Goal: Task Accomplishment & Management: Manage account settings

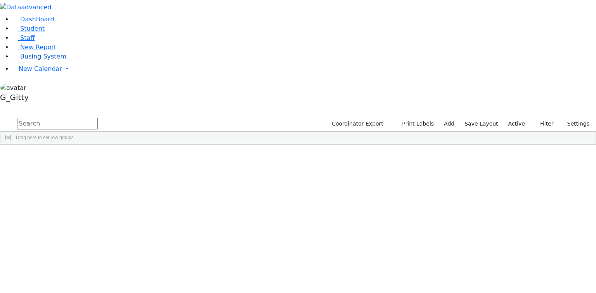
drag, startPoint x: 27, startPoint y: 108, endPoint x: 35, endPoint y: 107, distance: 7.8
click at [27, 60] on link "Busing System" at bounding box center [39, 56] width 54 height 7
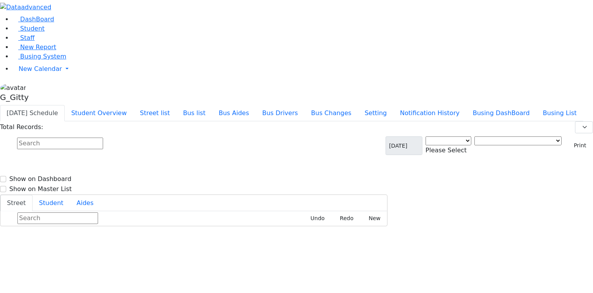
select select "3"
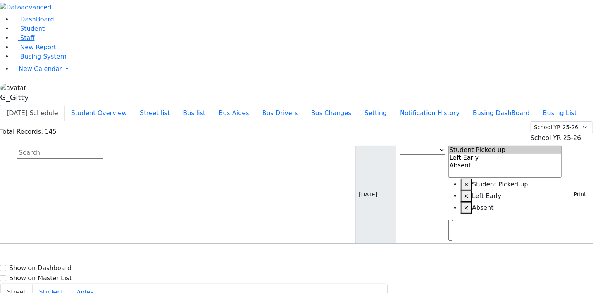
click at [103, 147] on input "text" at bounding box center [60, 153] width 86 height 12
type input "hen"
click at [558, 134] on span "School YR 25-26" at bounding box center [556, 137] width 51 height 7
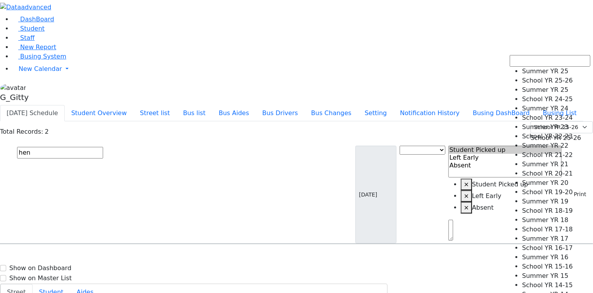
select select "210"
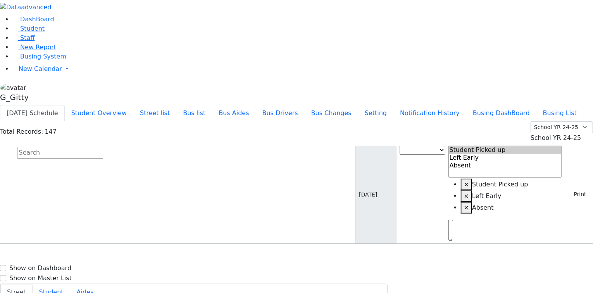
click at [103, 147] on input "text" at bounding box center [60, 153] width 86 height 12
type input "mezei"
click at [62, 266] on h6 "12/8/2017 8457944348" at bounding box center [33, 269] width 57 height 7
select select
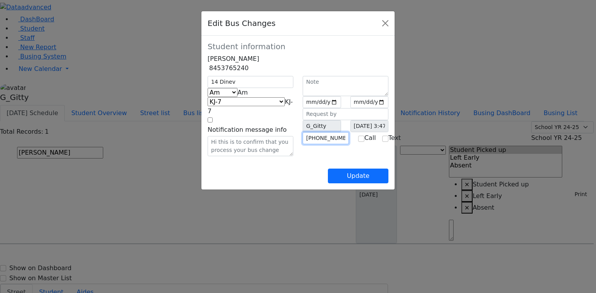
drag, startPoint x: 349, startPoint y: 161, endPoint x: 303, endPoint y: 158, distance: 46.6
click at [303, 144] on input "(845) 783-1402" at bounding box center [326, 138] width 46 height 12
click at [391, 26] on button "Close" at bounding box center [385, 23] width 12 height 12
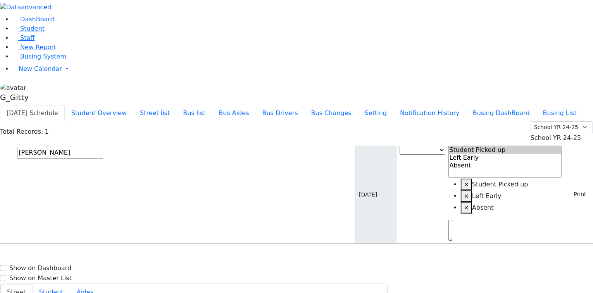
click at [103, 147] on input "mezei" at bounding box center [60, 153] width 86 height 12
click at [21, 60] on span "Busing System" at bounding box center [43, 56] width 46 height 7
click at [103, 147] on input "text" at bounding box center [60, 153] width 86 height 12
type input "n"
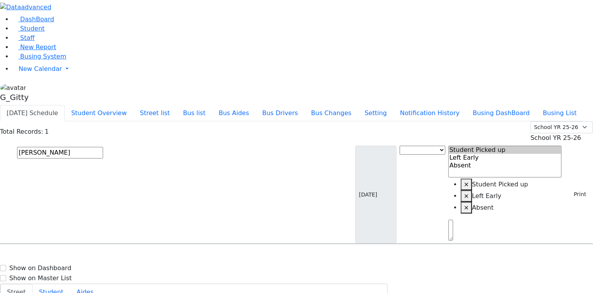
type input "[PERSON_NAME]"
click at [165, 257] on div "7 Gafen Ln" at bounding box center [124, 266] width 82 height 19
select select
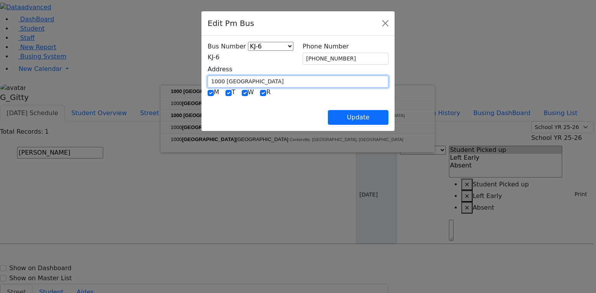
drag, startPoint x: 209, startPoint y: 80, endPoint x: 146, endPoint y: 80, distance: 63.6
click at [146, 80] on div "Edit Pm Bus Bus Number KJ-4 MA-13 RH-20 RV-21 PT KJ-1 KJ-2 KJ-3 KJ-5 KJ-6 WA-9 …" at bounding box center [298, 146] width 596 height 293
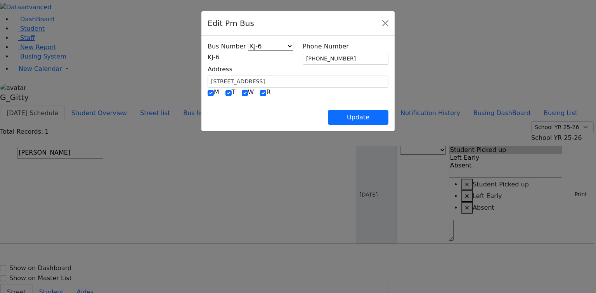
type input "14 Dinev Road"
click at [225, 108] on div "Update" at bounding box center [297, 111] width 181 height 27
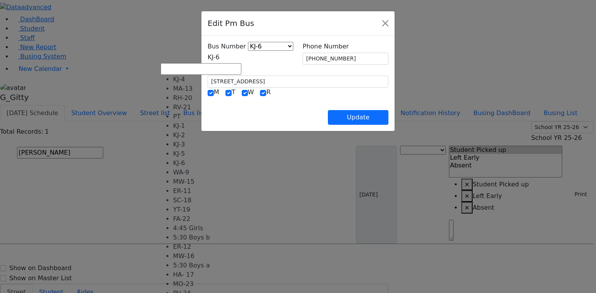
click at [207, 57] on span "KJ-6" at bounding box center [213, 57] width 12 height 7
select select "398"
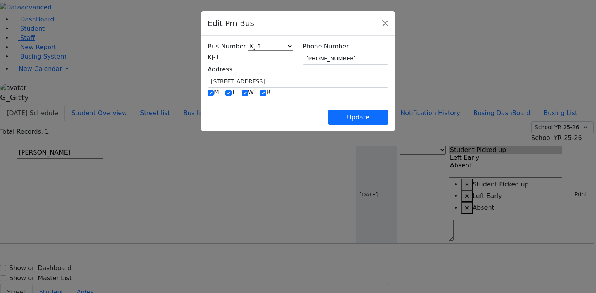
click at [230, 112] on div "Update" at bounding box center [297, 111] width 181 height 27
drag, startPoint x: 358, startPoint y: 54, endPoint x: 297, endPoint y: 56, distance: 61.3
click at [297, 56] on div "Bus Number KJ-4 MA-13 RH-20 RV-21 PT KJ-1 KJ-2 KJ-3 KJ-5 KJ-6 WA-9 MW-15 ER-11 …" at bounding box center [298, 65] width 190 height 46
paste input "83-1402"
type input "(845) 783-1402"
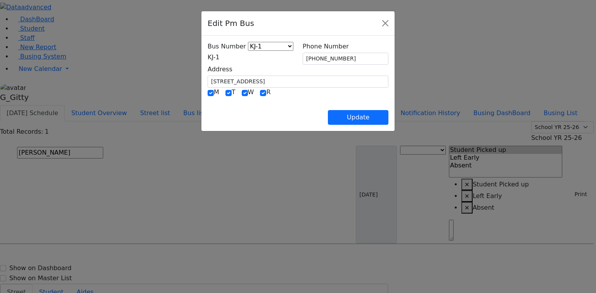
click at [334, 98] on div "Update" at bounding box center [297, 111] width 181 height 27
click at [388, 118] on button "Update" at bounding box center [358, 117] width 61 height 15
select select
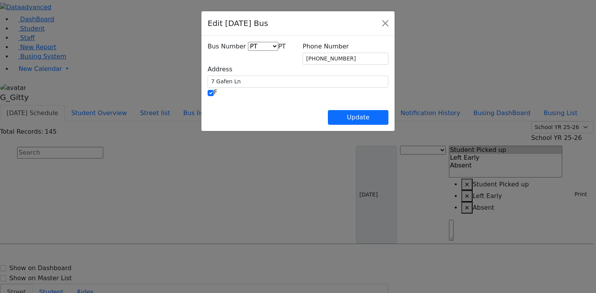
click at [278, 50] on span "PT" at bounding box center [281, 46] width 7 height 7
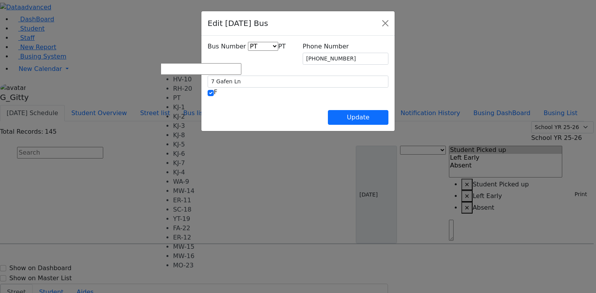
select select "410"
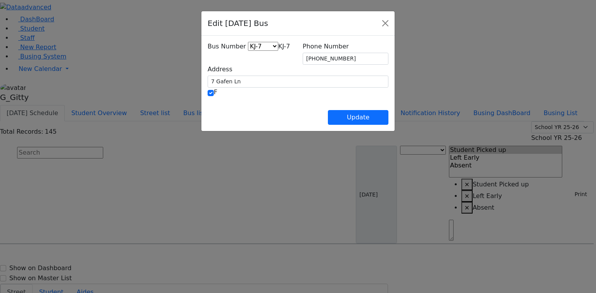
click at [210, 98] on div "Update" at bounding box center [297, 111] width 181 height 27
click at [278, 50] on span "KJ-7" at bounding box center [284, 46] width 12 height 7
click at [213, 113] on div "Update" at bounding box center [297, 111] width 181 height 27
drag, startPoint x: 194, startPoint y: 78, endPoint x: 149, endPoint y: 78, distance: 44.6
click at [201, 78] on div "Bus Number HV-10 RH-20 PT KJ-1 KJ-2 KJ-3 KJ-8 KJ-5 KJ-6 KJ-7 KJ-4 WA-9 MW-14 ER…" at bounding box center [297, 83] width 193 height 95
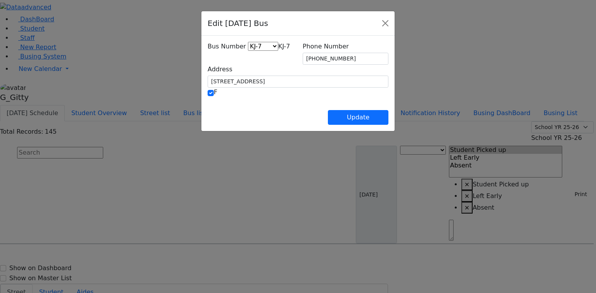
type input "14 Dinev Road"
drag, startPoint x: 344, startPoint y: 57, endPoint x: 296, endPoint y: 54, distance: 48.2
click at [296, 54] on div "Bus Number HV-10 RH-20 PT KJ-1 KJ-2 KJ-3 KJ-8 KJ-5 KJ-6 KJ-7 KJ-4 WA-9 MW-14 ER…" at bounding box center [298, 65] width 190 height 46
paste input "83-1402"
type input "(845) 783-1402"
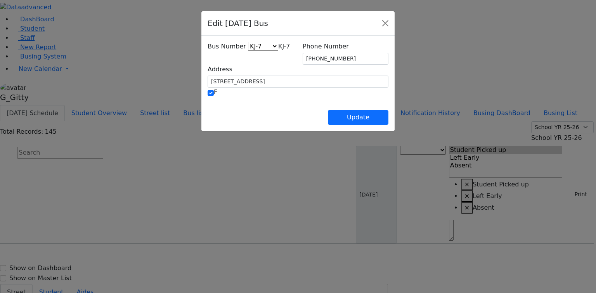
click at [254, 103] on div "Update" at bounding box center [297, 111] width 181 height 27
click at [388, 118] on button "Update" at bounding box center [358, 117] width 61 height 15
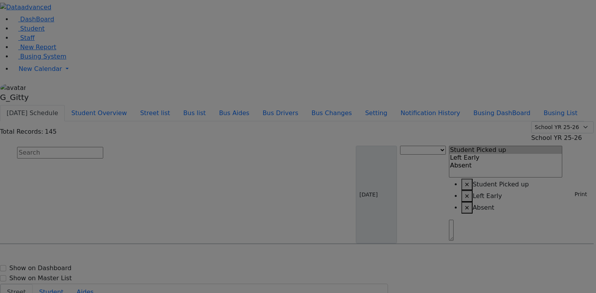
select select
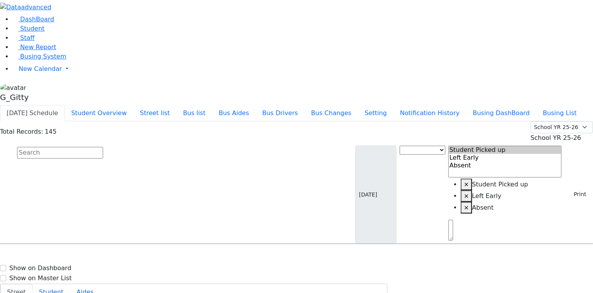
click at [103, 147] on input "text" at bounding box center [60, 153] width 86 height 12
click at [176, 105] on button "Street list" at bounding box center [154, 113] width 43 height 16
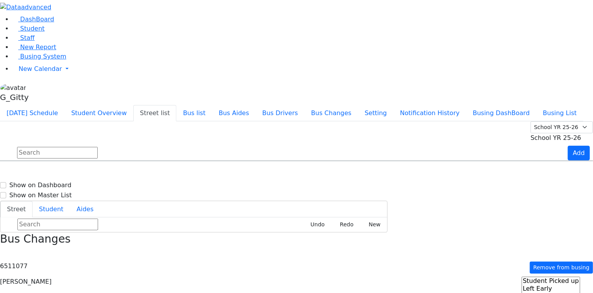
click at [98, 147] on input "text" at bounding box center [57, 153] width 81 height 12
type input "dinev"
click at [98, 147] on input "dinev" at bounding box center [57, 153] width 81 height 12
click at [98, 147] on input "text" at bounding box center [57, 153] width 81 height 12
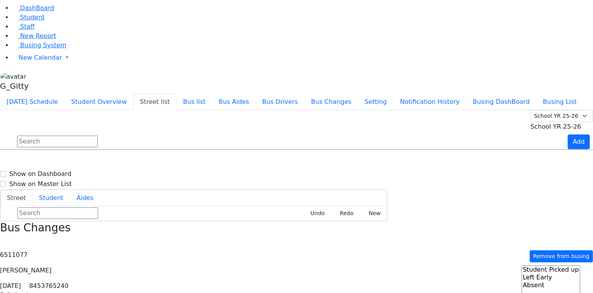
click at [98, 136] on input "text" at bounding box center [57, 142] width 81 height 12
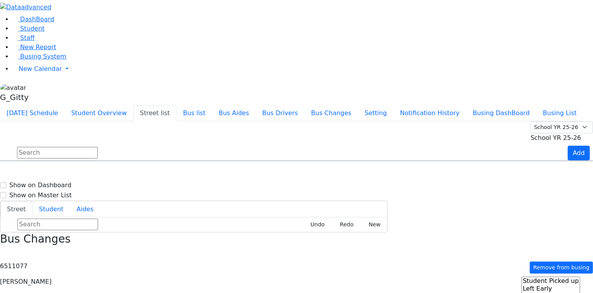
click at [520, 6] on div "DashBoard Student Staff New Report Busing System" at bounding box center [296, 246] width 593 height 493
click at [523, 105] on button "Busing DashBoard" at bounding box center [502, 113] width 70 height 16
click at [98, 147] on input "text" at bounding box center [57, 153] width 81 height 12
drag, startPoint x: 286, startPoint y: 63, endPoint x: 281, endPoint y: 67, distance: 6.1
click at [98, 147] on input "text" at bounding box center [57, 153] width 81 height 12
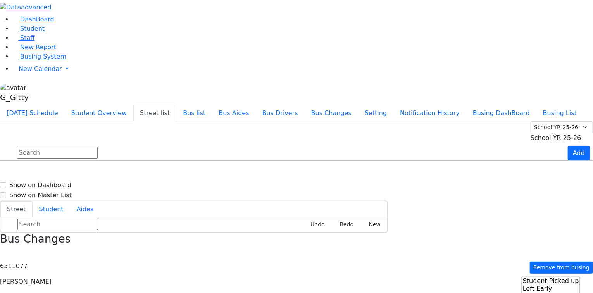
click at [98, 147] on input "text" at bounding box center [57, 153] width 81 height 12
click at [40, 60] on span "Busing System" at bounding box center [43, 56] width 46 height 7
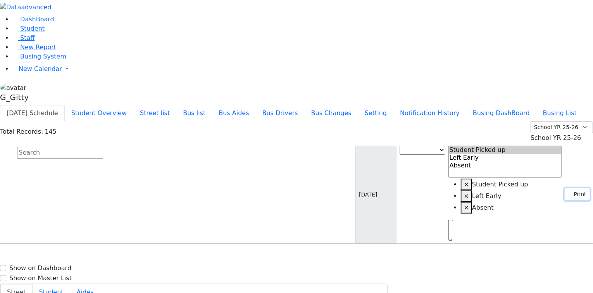
click at [572, 188] on button "Print" at bounding box center [577, 194] width 25 height 12
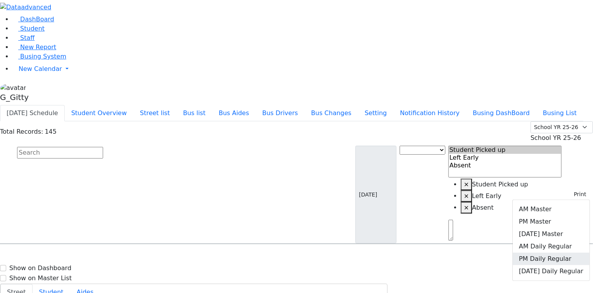
click at [569, 253] on link "PM Daily Regular" at bounding box center [551, 259] width 77 height 12
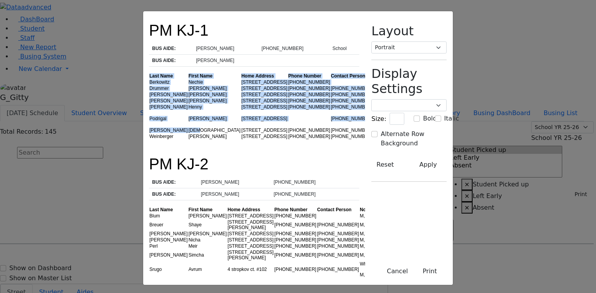
drag, startPoint x: 108, startPoint y: 79, endPoint x: 157, endPoint y: 132, distance: 71.9
click at [188, 132] on td "[DEMOGRAPHIC_DATA]" at bounding box center [214, 130] width 53 height 6
click at [188, 121] on td "[PERSON_NAME]" at bounding box center [214, 118] width 53 height 17
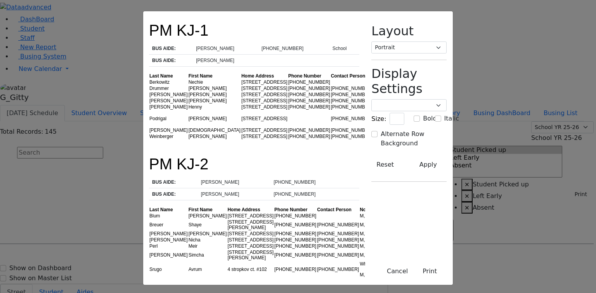
drag, startPoint x: 180, startPoint y: 173, endPoint x: 155, endPoint y: 172, distance: 24.8
click at [155, 176] on tbody "BUS AIDE: Ruchel Weiss (845) 637-6807 BUS AIDE: Yitty Schwartz (845) 500-8666" at bounding box center [254, 188] width 210 height 24
click at [155, 176] on th "BUS AIDE:" at bounding box center [173, 182] width 49 height 12
drag, startPoint x: 186, startPoint y: 56, endPoint x: 199, endPoint y: 56, distance: 12.8
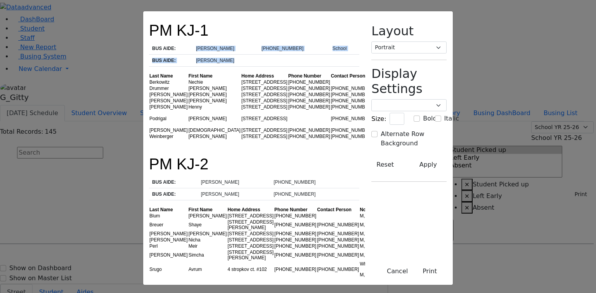
click at [188, 79] on td "Nechie" at bounding box center [214, 82] width 53 height 6
drag, startPoint x: 255, startPoint y: 75, endPoint x: 209, endPoint y: 74, distance: 46.5
click at [209, 79] on tr "Berkowitz Nechie 6 Prag Blvd. #101 (845) 782-0723 M,T,W,R" at bounding box center [273, 82] width 248 height 6
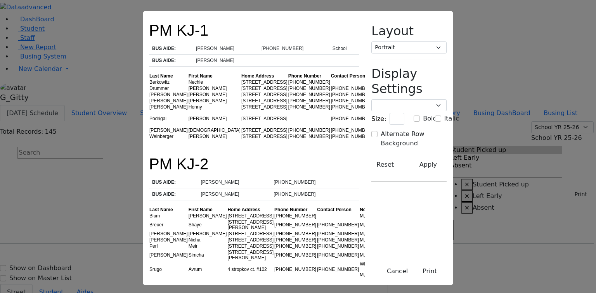
click at [241, 79] on td "[STREET_ADDRESS]" at bounding box center [264, 82] width 47 height 6
click at [241, 85] on td "[STREET_ADDRESS]" at bounding box center [264, 88] width 47 height 6
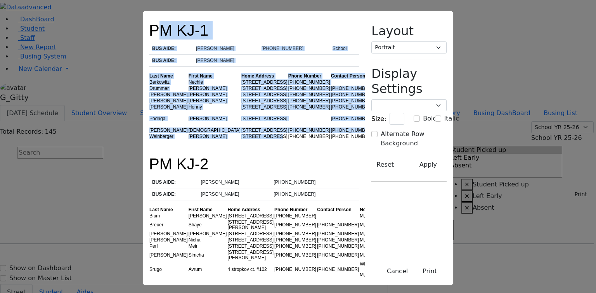
drag, startPoint x: 87, startPoint y: 28, endPoint x: 189, endPoint y: 139, distance: 151.5
click at [241, 138] on td "[STREET_ADDRESS]" at bounding box center [264, 136] width 47 height 6
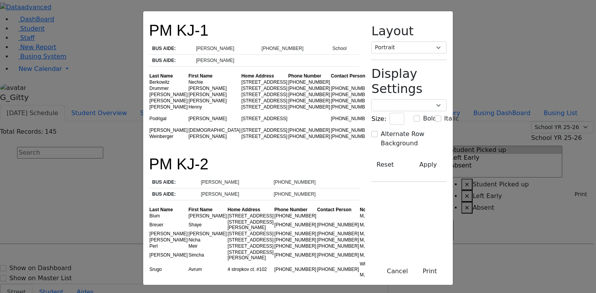
click at [188, 85] on td "[PERSON_NAME]" at bounding box center [214, 88] width 53 height 6
drag, startPoint x: 141, startPoint y: 86, endPoint x: 149, endPoint y: 97, distance: 13.7
click at [188, 92] on td "[PERSON_NAME]" at bounding box center [214, 95] width 53 height 6
drag, startPoint x: 149, startPoint y: 97, endPoint x: 150, endPoint y: 102, distance: 5.2
click at [188, 99] on td "[PERSON_NAME]" at bounding box center [214, 101] width 53 height 6
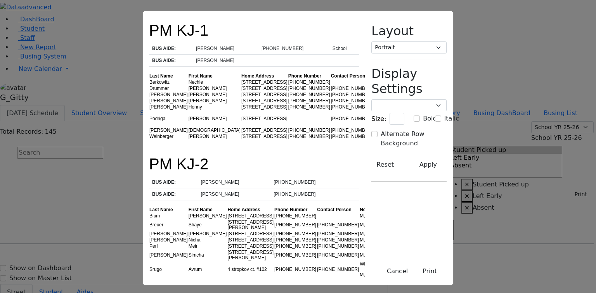
click at [188, 106] on td "Henny" at bounding box center [214, 107] width 53 height 6
drag, startPoint x: 146, startPoint y: 103, endPoint x: 115, endPoint y: 103, distance: 31.0
click at [149, 104] on tr "Mezei Henny 14 Dinev Road (845) 783-1402 (845) 376-5240 M,T,W,R" at bounding box center [273, 107] width 248 height 6
click at [149, 104] on td "[PERSON_NAME]" at bounding box center [168, 107] width 39 height 6
click at [188, 116] on td "[PERSON_NAME]" at bounding box center [214, 118] width 53 height 17
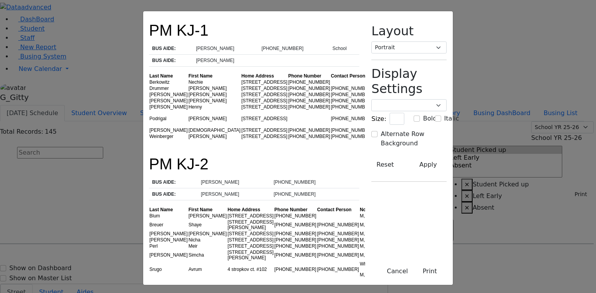
click at [188, 133] on td "[PERSON_NAME]" at bounding box center [214, 136] width 53 height 6
click at [188, 137] on td "[PERSON_NAME]" at bounding box center [214, 136] width 53 height 6
click at [413, 273] on button "Cancel" at bounding box center [397, 271] width 31 height 15
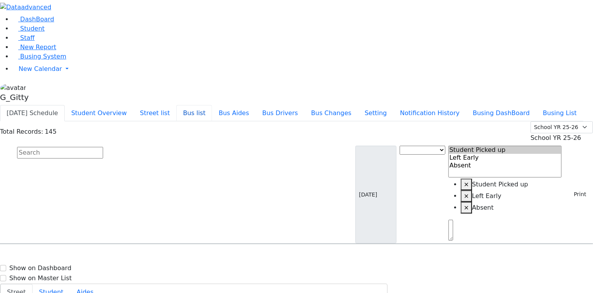
click at [212, 105] on button "Bus list" at bounding box center [194, 113] width 36 height 16
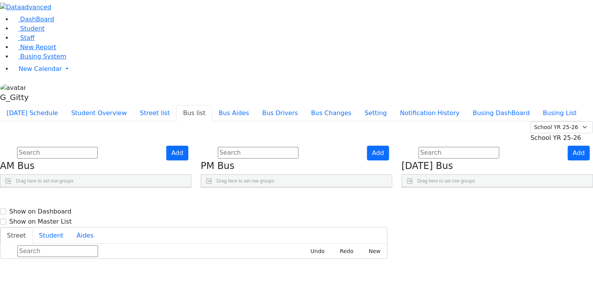
drag, startPoint x: 396, startPoint y: 140, endPoint x: 353, endPoint y: 100, distance: 58.8
click at [372, 221] on icon "Press SPACE to select this row." at bounding box center [370, 223] width 4 height 4
checkbox input "true"
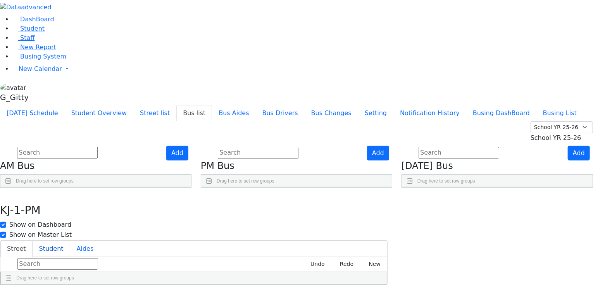
drag, startPoint x: 254, startPoint y: 34, endPoint x: 249, endPoint y: 37, distance: 5.5
click at [70, 241] on button "Student" at bounding box center [52, 249] width 38 height 16
drag, startPoint x: 223, startPoint y: 171, endPoint x: 230, endPoint y: 108, distance: 63.6
drag, startPoint x: 227, startPoint y: 146, endPoint x: 232, endPoint y: 129, distance: 17.5
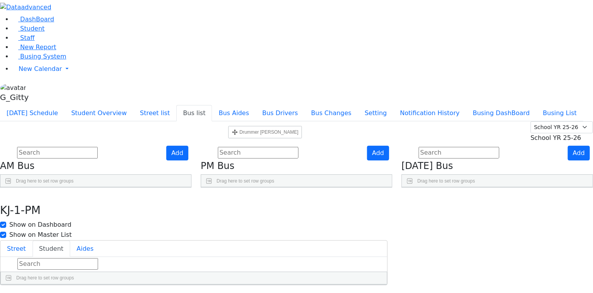
drag, startPoint x: 225, startPoint y: 203, endPoint x: 225, endPoint y: 187, distance: 16.3
drag, startPoint x: 226, startPoint y: 244, endPoint x: 229, endPoint y: 223, distance: 20.5
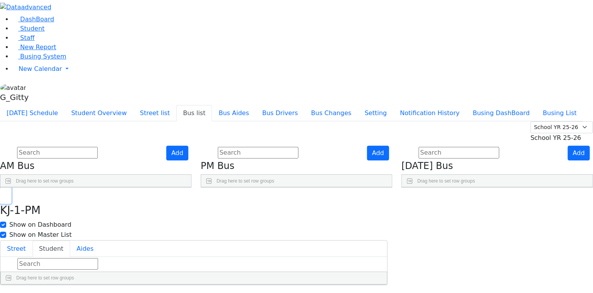
click at [8, 194] on icon "button" at bounding box center [5, 196] width 4 height 5
drag, startPoint x: 393, startPoint y: 159, endPoint x: 395, endPoint y: 144, distance: 14.5
click at [372, 240] on icon "Press SPACE to select this row." at bounding box center [370, 242] width 4 height 4
click at [70, 241] on button "Student" at bounding box center [52, 249] width 38 height 16
drag, startPoint x: 226, startPoint y: 142, endPoint x: 228, endPoint y: 113, distance: 29.6
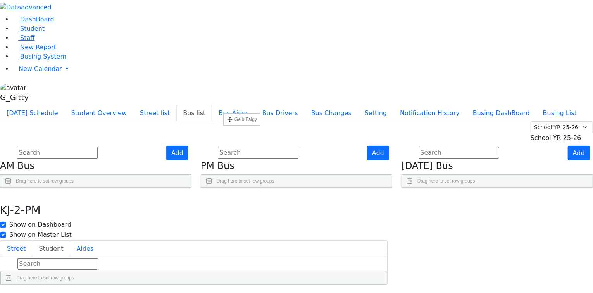
drag, startPoint x: 225, startPoint y: 166, endPoint x: 235, endPoint y: 127, distance: 39.9
drag, startPoint x: 227, startPoint y: 165, endPoint x: 229, endPoint y: 145, distance: 20.3
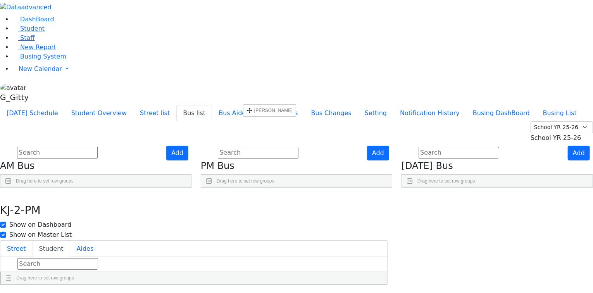
drag, startPoint x: 228, startPoint y: 204, endPoint x: 247, endPoint y: 107, distance: 99.2
drag, startPoint x: 224, startPoint y: 205, endPoint x: 229, endPoint y: 185, distance: 21.1
drag, startPoint x: 223, startPoint y: 224, endPoint x: 228, endPoint y: 206, distance: 18.1
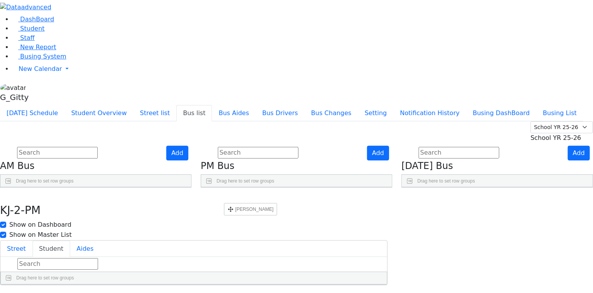
click at [11, 188] on button "button" at bounding box center [5, 196] width 11 height 16
drag, startPoint x: 394, startPoint y: 178, endPoint x: 389, endPoint y: 166, distance: 13.1
click at [368, 259] on use "Press SPACE to select this row." at bounding box center [368, 259] width 0 height 0
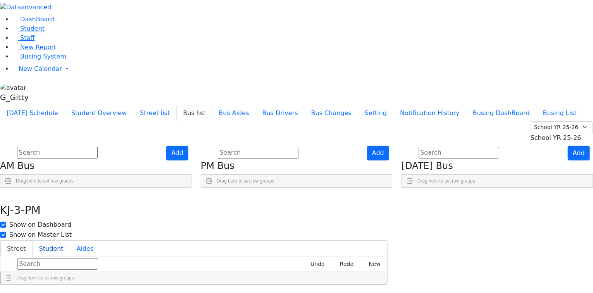
click at [70, 241] on button "Student" at bounding box center [52, 249] width 38 height 16
drag, startPoint x: 228, startPoint y: 184, endPoint x: 230, endPoint y: 164, distance: 19.9
click at [11, 188] on button "button" at bounding box center [5, 196] width 11 height 16
click at [372, 279] on icon "Press SPACE to select this row." at bounding box center [370, 281] width 4 height 4
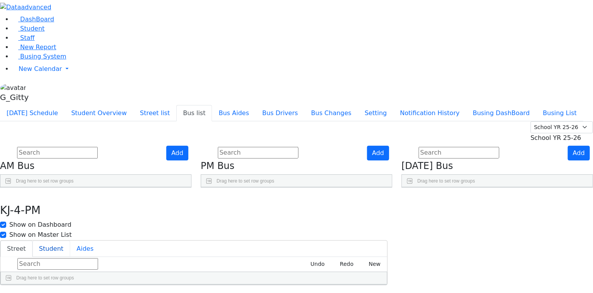
click at [70, 241] on button "Student" at bounding box center [52, 249] width 38 height 16
drag, startPoint x: 226, startPoint y: 126, endPoint x: 229, endPoint y: 106, distance: 20.3
drag, startPoint x: 225, startPoint y: 220, endPoint x: 237, endPoint y: 131, distance: 90.1
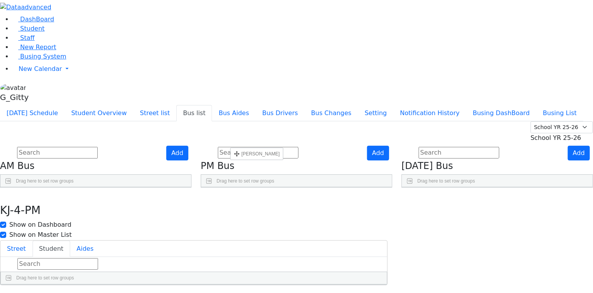
drag, startPoint x: 225, startPoint y: 218, endPoint x: 234, endPoint y: 150, distance: 68.5
drag, startPoint x: 226, startPoint y: 203, endPoint x: 229, endPoint y: 184, distance: 19.2
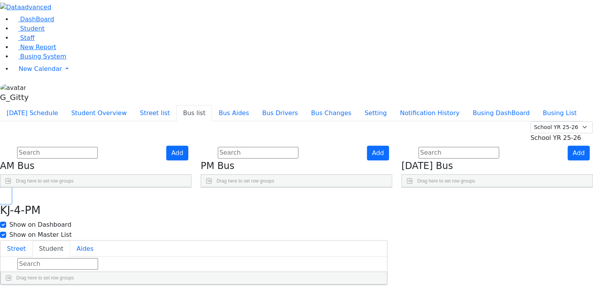
click at [11, 188] on button "button" at bounding box center [5, 196] width 11 height 16
click at [70, 241] on button "Student" at bounding box center [52, 249] width 38 height 16
click at [11, 188] on button "button" at bounding box center [5, 196] width 11 height 16
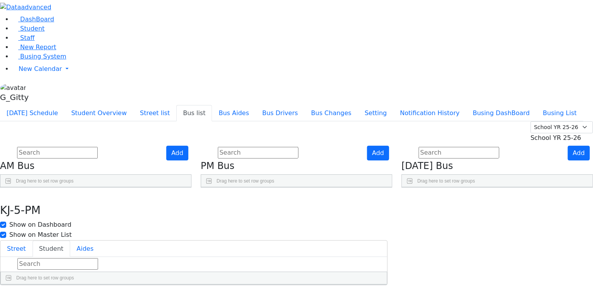
click at [368, 256] on use "Press SPACE to select this row." at bounding box center [368, 256] width 0 height 0
click at [70, 241] on button "Student" at bounding box center [52, 249] width 38 height 16
click at [11, 188] on button "button" at bounding box center [5, 196] width 11 height 16
click at [372, 275] on icon "Press SPACE to select this row." at bounding box center [370, 277] width 4 height 4
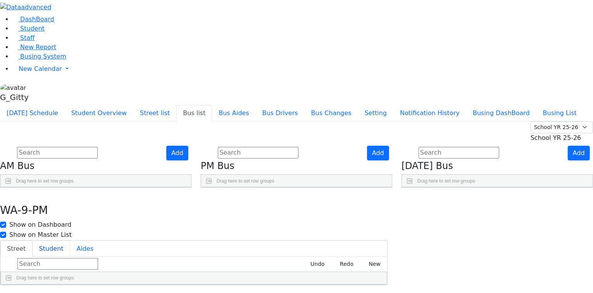
click at [70, 241] on button "Student" at bounding box center [52, 249] width 38 height 16
drag, startPoint x: 199, startPoint y: 10, endPoint x: 217, endPoint y: 59, distance: 52.3
click at [199, 105] on ul "Today's Schedule Student Overview Street list Bus list Bus Aides Bus Drivers Bu…" at bounding box center [292, 113] width 584 height 16
drag, startPoint x: 206, startPoint y: 11, endPoint x: 205, endPoint y: 30, distance: 19.0
click at [8, 194] on icon "button" at bounding box center [5, 196] width 4 height 5
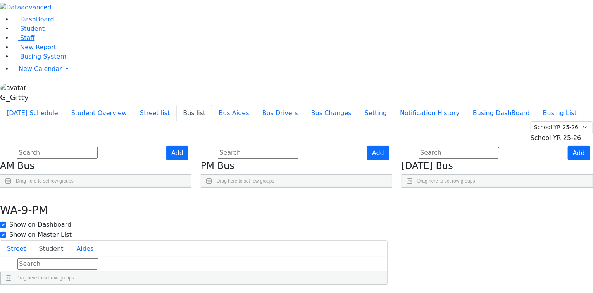
click at [372, 293] on icon "Press SPACE to select this row." at bounding box center [370, 296] width 4 height 4
click at [70, 241] on button "Student" at bounding box center [52, 249] width 38 height 16
click at [98, 258] on input "text" at bounding box center [57, 264] width 81 height 12
click at [8, 194] on icon "button" at bounding box center [5, 196] width 4 height 5
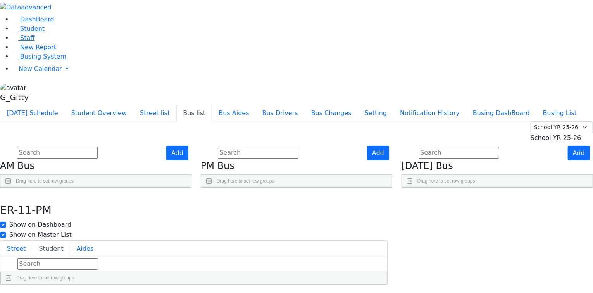
click at [70, 241] on button "Student" at bounding box center [52, 249] width 38 height 16
drag, startPoint x: 204, startPoint y: 11, endPoint x: 211, endPoint y: 30, distance: 20.1
click at [3, 194] on use "button" at bounding box center [3, 194] width 0 height 0
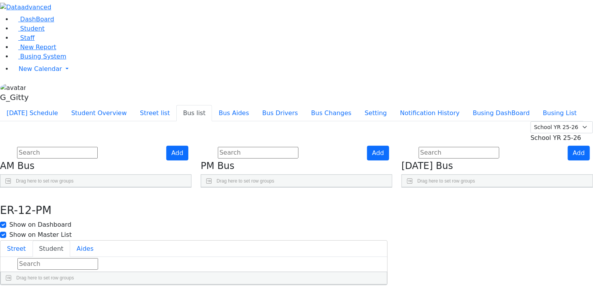
click at [372, 271] on icon "Press SPACE to select this row." at bounding box center [370, 273] width 4 height 4
click at [70, 241] on button "Student" at bounding box center [52, 249] width 38 height 16
click at [11, 188] on button "button" at bounding box center [5, 196] width 11 height 16
click at [368, 259] on use "Press SPACE to select this row." at bounding box center [368, 259] width 0 height 0
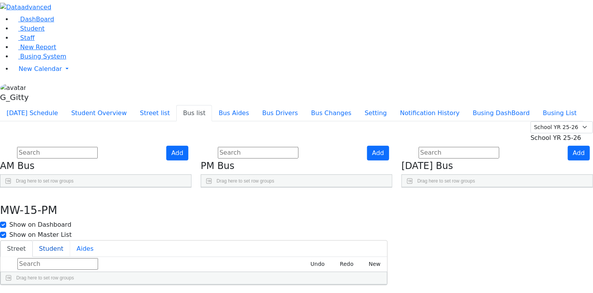
click at [70, 241] on button "Student" at bounding box center [52, 249] width 38 height 16
click at [11, 188] on button "button" at bounding box center [5, 196] width 11 height 16
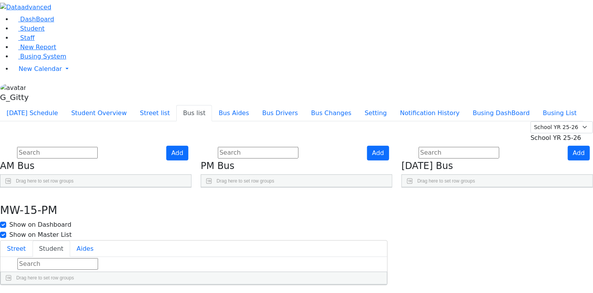
click at [372, 279] on icon "Press SPACE to select this row." at bounding box center [370, 281] width 4 height 4
click at [70, 241] on button "Student" at bounding box center [52, 249] width 38 height 16
click at [3, 194] on use "button" at bounding box center [3, 194] width 0 height 0
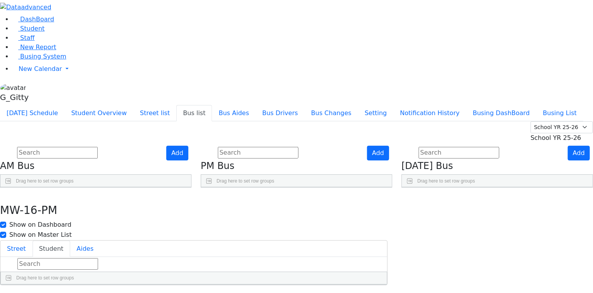
click at [372, 236] on icon "Press SPACE to select this row." at bounding box center [370, 238] width 4 height 4
click at [70, 241] on button "Student" at bounding box center [52, 249] width 38 height 16
click at [11, 188] on button "button" at bounding box center [5, 196] width 11 height 16
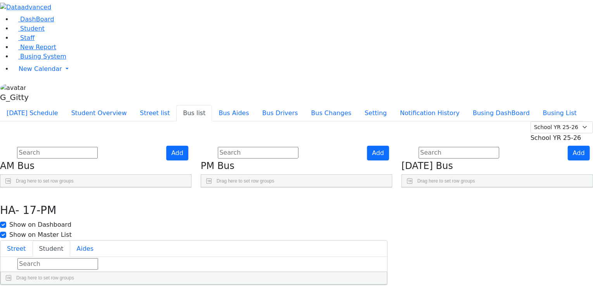
click at [368, 225] on use "Press SPACE to select this row." at bounding box center [368, 225] width 0 height 0
click at [70, 241] on button "Student" at bounding box center [52, 249] width 38 height 16
click at [11, 188] on button "button" at bounding box center [5, 196] width 11 height 16
click at [372, 244] on icon "Press SPACE to select this row." at bounding box center [370, 246] width 4 height 4
click at [70, 241] on button "Student" at bounding box center [52, 249] width 38 height 16
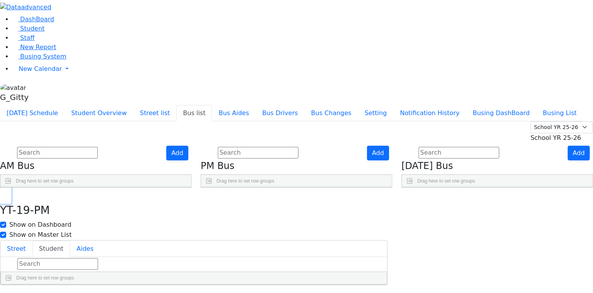
drag, startPoint x: 202, startPoint y: 10, endPoint x: 206, endPoint y: 16, distance: 6.9
click at [11, 188] on button "button" at bounding box center [5, 196] width 11 height 16
click at [368, 263] on use "Press SPACE to select this row." at bounding box center [368, 263] width 0 height 0
click at [70, 241] on button "Student" at bounding box center [52, 249] width 38 height 16
click at [8, 194] on icon "button" at bounding box center [5, 196] width 4 height 5
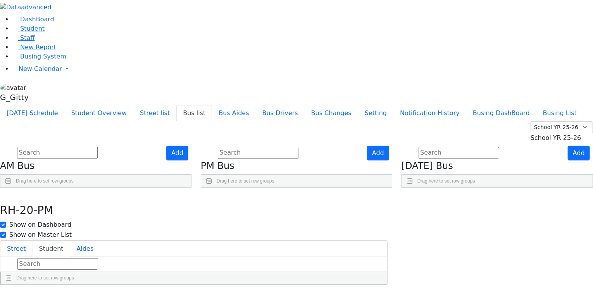
click at [372, 283] on icon "Press SPACE to select this row." at bounding box center [370, 285] width 4 height 4
click at [70, 241] on button "Student" at bounding box center [52, 249] width 38 height 16
click at [11, 188] on button "button" at bounding box center [5, 196] width 11 height 16
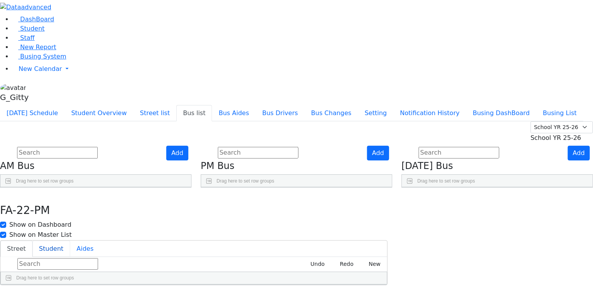
drag, startPoint x: 251, startPoint y: 36, endPoint x: 274, endPoint y: 90, distance: 58.9
click at [70, 241] on button "Student" at bounding box center [52, 249] width 38 height 16
click at [8, 194] on icon "button" at bounding box center [5, 196] width 4 height 5
click at [70, 241] on button "Student" at bounding box center [52, 249] width 38 height 16
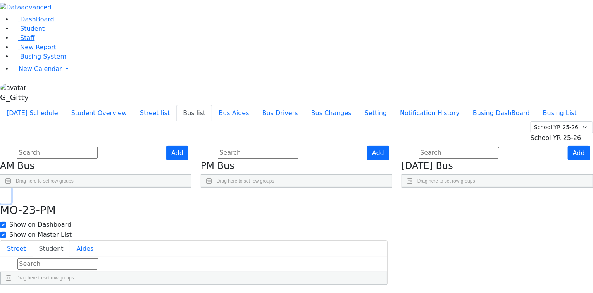
drag, startPoint x: 206, startPoint y: 13, endPoint x: 263, endPoint y: 104, distance: 107.6
click at [11, 188] on button "button" at bounding box center [5, 196] width 11 height 16
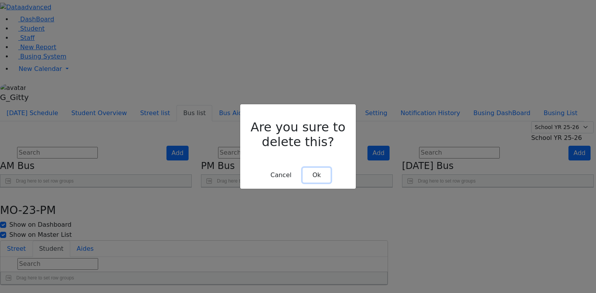
click at [315, 168] on button "Ok" at bounding box center [317, 175] width 28 height 15
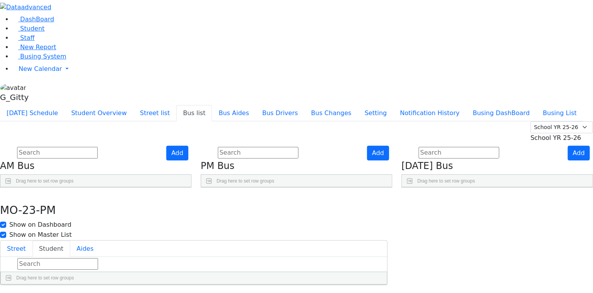
scroll to position [11, 0]
drag, startPoint x: 256, startPoint y: 35, endPoint x: 262, endPoint y: 51, distance: 17.6
click at [70, 241] on button "Student" at bounding box center [52, 249] width 38 height 16
click at [3, 194] on use "button" at bounding box center [3, 194] width 0 height 0
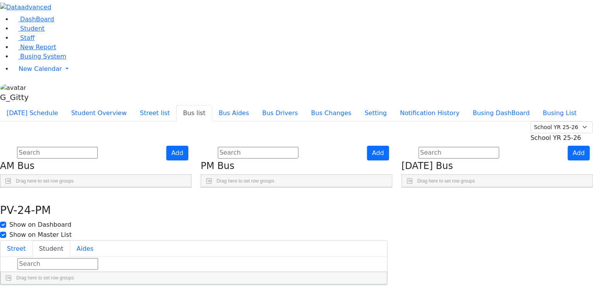
click at [70, 241] on button "Student" at bounding box center [52, 249] width 38 height 16
click at [133, 105] on li "Student Overview" at bounding box center [99, 113] width 69 height 16
click at [206, 188] on div "PT-PM Show on Dashboard Show on Master List" at bounding box center [194, 214] width 388 height 52
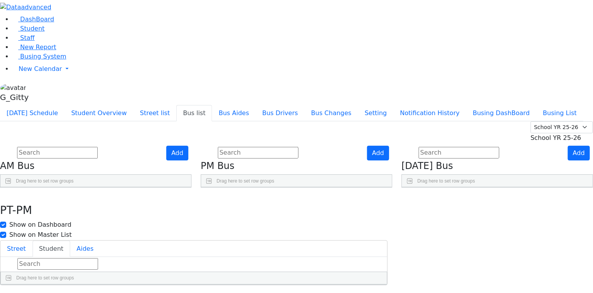
drag, startPoint x: 199, startPoint y: 8, endPoint x: 203, endPoint y: 15, distance: 8.0
click at [200, 105] on div "Today's Schedule Student Overview Street list Bus list Bus Aides Bus Drivers Bu…" at bounding box center [296, 195] width 593 height 180
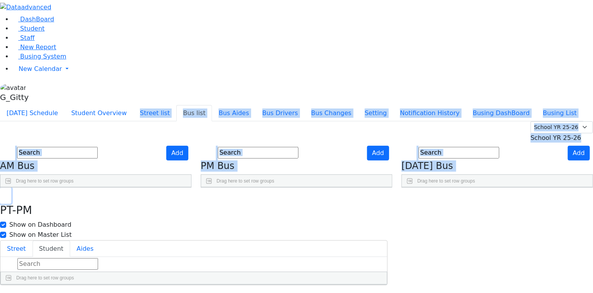
click at [8, 194] on icon "button" at bounding box center [5, 196] width 4 height 5
click at [70, 241] on button "Student" at bounding box center [52, 249] width 38 height 16
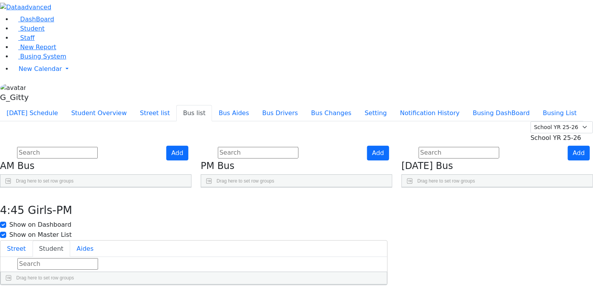
click at [98, 258] on input "text" at bounding box center [57, 264] width 81 height 12
click at [8, 194] on icon "button" at bounding box center [5, 196] width 4 height 5
click at [299, 147] on input "text" at bounding box center [258, 153] width 81 height 12
click at [41, 60] on span "Busing System" at bounding box center [43, 56] width 46 height 7
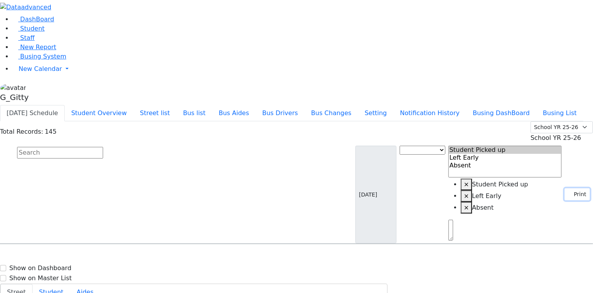
drag, startPoint x: 577, startPoint y: 64, endPoint x: 570, endPoint y: 77, distance: 14.8
click at [577, 188] on button "Print" at bounding box center [577, 194] width 25 height 12
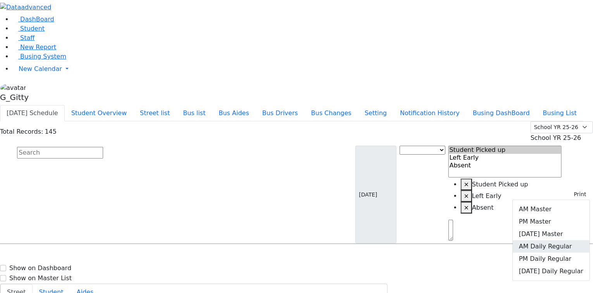
click at [548, 240] on link "AM Daily Regular" at bounding box center [551, 246] width 77 height 12
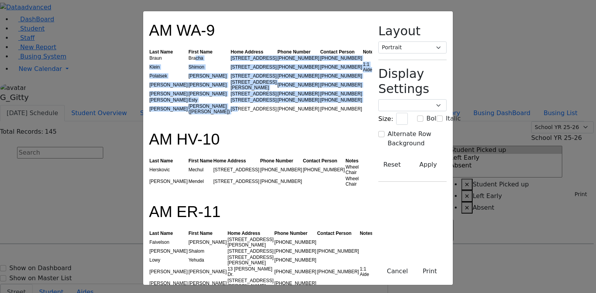
drag, startPoint x: 127, startPoint y: 58, endPoint x: 188, endPoint y: 101, distance: 74.9
click at [187, 104] on tbody "[PERSON_NAME] [STREET_ADDRESS] [PHONE_NUMBER] [PHONE_NUMBER] [PERSON_NAME][GEOG…" at bounding box center [262, 85] width 227 height 60
click at [230, 101] on td "[STREET_ADDRESS]" at bounding box center [253, 100] width 47 height 6
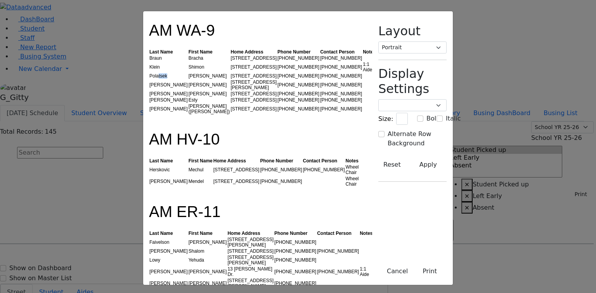
drag, startPoint x: 100, startPoint y: 78, endPoint x: 93, endPoint y: 77, distance: 7.0
click at [149, 77] on td "Polatsek" at bounding box center [168, 76] width 39 height 6
click at [149, 76] on td "Polatsek" at bounding box center [168, 76] width 39 height 6
click at [149, 84] on td "[PERSON_NAME]" at bounding box center [168, 85] width 39 height 12
click at [149, 91] on td "[PERSON_NAME]" at bounding box center [168, 94] width 39 height 6
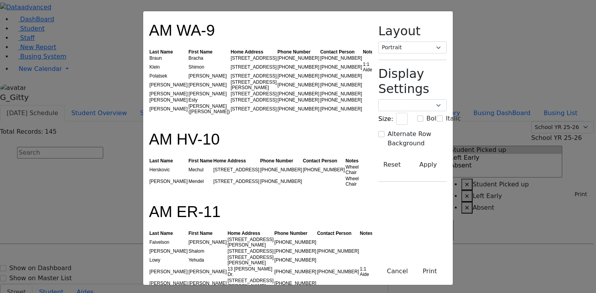
click at [149, 100] on td "[PERSON_NAME]" at bounding box center [168, 100] width 39 height 6
click at [149, 124] on h1 "AM HV-10" at bounding box center [257, 134] width 217 height 28
click at [149, 126] on h1 "AM HV-10" at bounding box center [257, 134] width 217 height 28
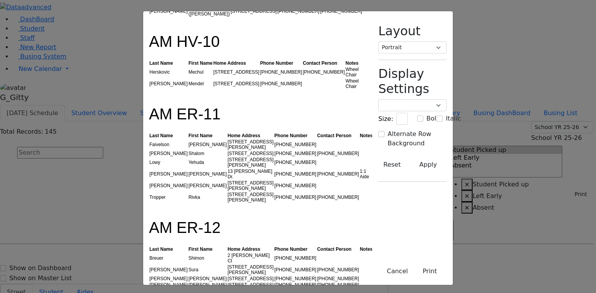
scroll to position [62, 0]
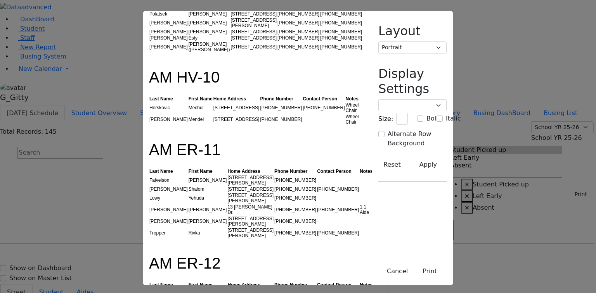
click at [149, 131] on h1 "AM ER-11" at bounding box center [257, 145] width 217 height 28
click at [188, 168] on th "First Name" at bounding box center [207, 171] width 39 height 6
click at [453, 138] on div "Header Message Layout Portrait Landscape Display Settings Poppins Courier New L…" at bounding box center [412, 148] width 81 height 274
drag, startPoint x: 93, startPoint y: 100, endPoint x: 129, endPoint y: 164, distance: 73.6
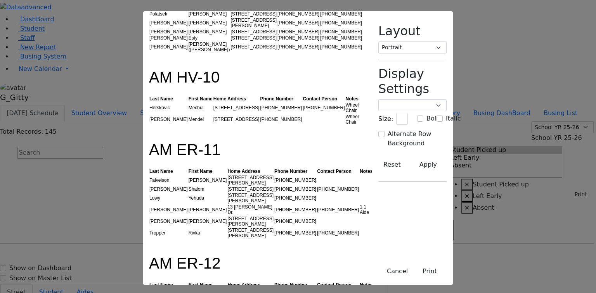
click at [149, 114] on td "[PERSON_NAME]" at bounding box center [168, 120] width 39 height 12
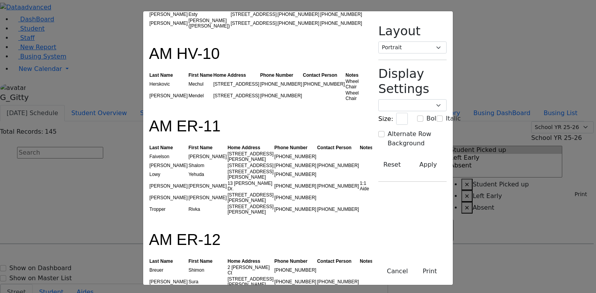
scroll to position [93, 0]
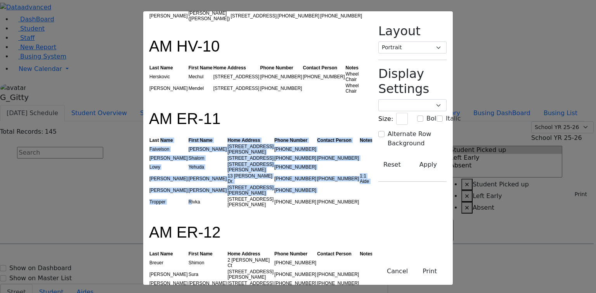
drag, startPoint x: 94, startPoint y: 109, endPoint x: 121, endPoint y: 158, distance: 56.2
click at [149, 158] on table "Last Name First Name Home Address Phone Number Contact Person Notes [PERSON_NAM…" at bounding box center [261, 172] width 224 height 71
click at [188, 196] on td "Rivka" at bounding box center [207, 202] width 39 height 12
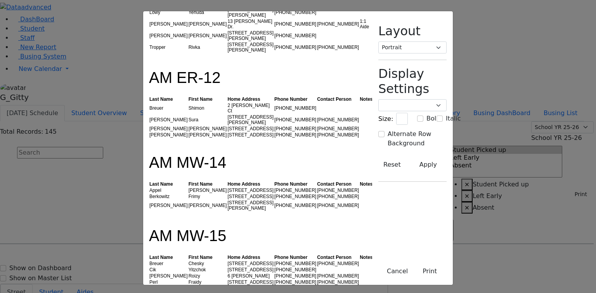
scroll to position [248, 0]
drag, startPoint x: 115, startPoint y: 133, endPoint x: 128, endPoint y: 136, distance: 13.6
click at [149, 187] on tbody "[PERSON_NAME] [STREET_ADDRESS] [PHONE_NUMBER] [PHONE_NUMBER] [PERSON_NAME] [STR…" at bounding box center [261, 199] width 224 height 24
click at [188, 199] on td "[PERSON_NAME]" at bounding box center [207, 205] width 39 height 12
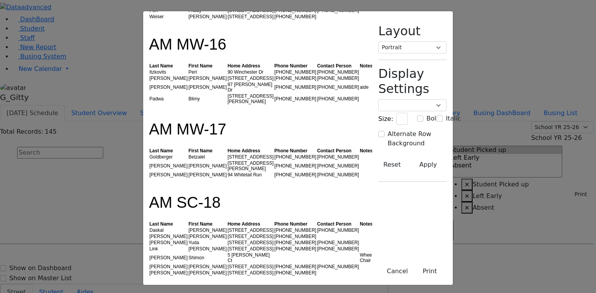
scroll to position [527, 0]
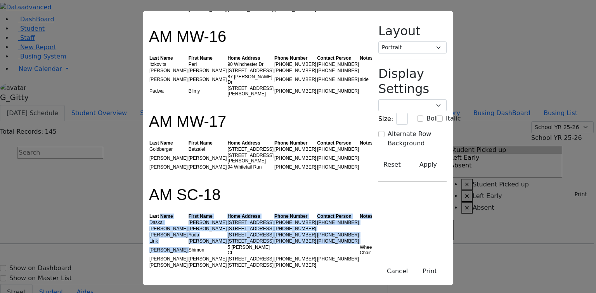
drag, startPoint x: 105, startPoint y: 129, endPoint x: 123, endPoint y: 149, distance: 26.1
click at [149, 213] on table "Last Name First Name Home Address Phone Number Contact Person Notes [PERSON_NAM…" at bounding box center [261, 240] width 224 height 55
click at [188, 244] on td "Shimon" at bounding box center [207, 250] width 39 height 12
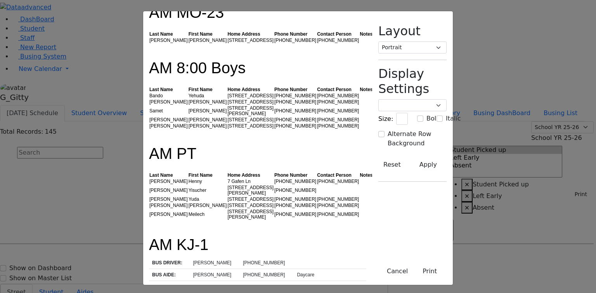
scroll to position [1024, 0]
